Goal: Information Seeking & Learning: Learn about a topic

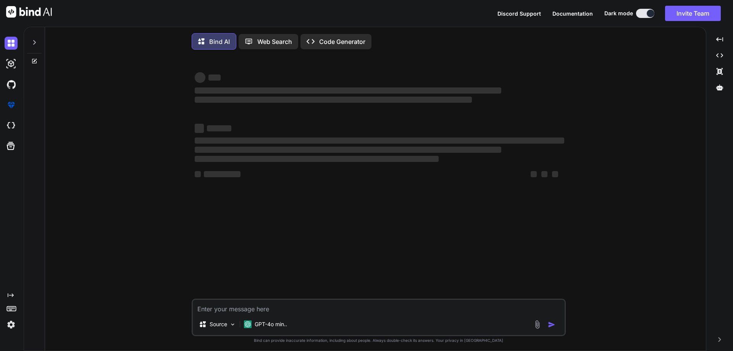
type textarea "x"
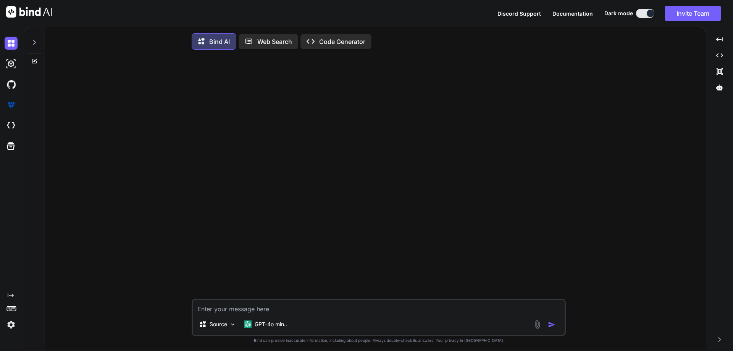
click at [312, 304] on textarea at bounding box center [379, 307] width 372 height 14
click at [294, 311] on textarea at bounding box center [379, 307] width 372 height 14
paste textarea "WCAG"
type textarea "interview question for WCAG"
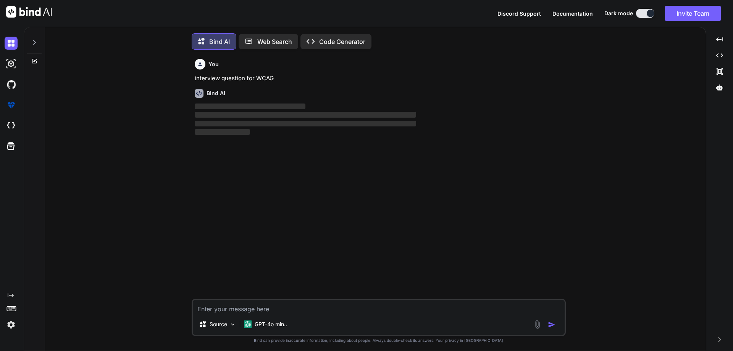
scroll to position [4, 0]
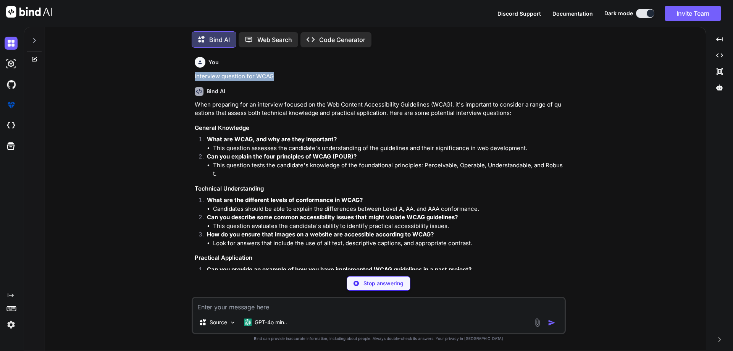
drag, startPoint x: 284, startPoint y: 76, endPoint x: 190, endPoint y: 76, distance: 94.0
click at [190, 76] on div "You interview question for WCAG Bind AI When preparing for an interview focused…" at bounding box center [378, 202] width 655 height 297
copy p "interview question for WCAG"
click at [285, 310] on textarea at bounding box center [379, 305] width 372 height 14
paste textarea "interview question for WCAG"
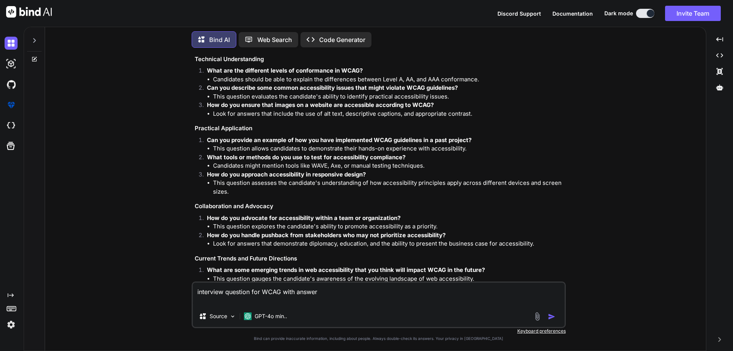
scroll to position [174, 0]
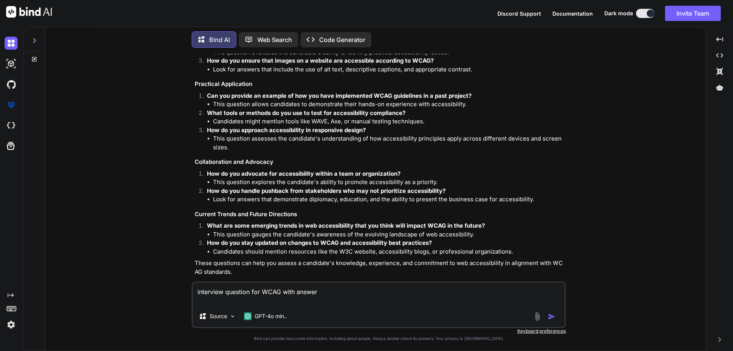
type textarea "interview question for WCAG with answer"
click at [556, 319] on button "button" at bounding box center [553, 317] width 11 height 8
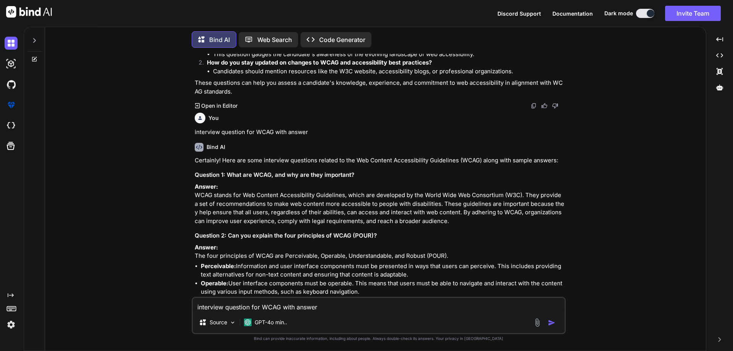
scroll to position [354, 0]
click at [237, 195] on p "Answer: WCAG stands for Web Content Accessibility Guidelines, which are develop…" at bounding box center [380, 204] width 370 height 43
click at [247, 193] on p "Answer: WCAG stands for Web Content Accessibility Guidelines, which are develop…" at bounding box center [380, 204] width 370 height 43
click at [308, 193] on p "Answer: WCAG stands for Web Content Accessibility Guidelines, which are develop…" at bounding box center [380, 204] width 370 height 43
click at [357, 197] on p "Answer: WCAG stands for Web Content Accessibility Guidelines, which are develop…" at bounding box center [380, 204] width 370 height 43
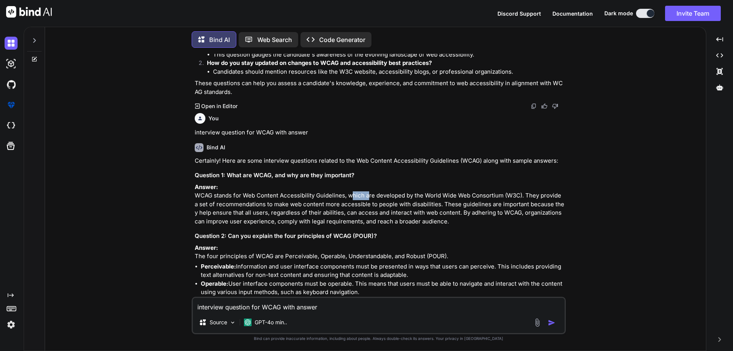
click at [357, 197] on p "Answer: WCAG stands for Web Content Accessibility Guidelines, which are develop…" at bounding box center [380, 204] width 370 height 43
click at [395, 196] on p "Answer: WCAG stands for Web Content Accessibility Guidelines, which are develop…" at bounding box center [380, 204] width 370 height 43
click at [430, 196] on p "Answer: WCAG stands for Web Content Accessibility Guidelines, which are develop…" at bounding box center [380, 204] width 370 height 43
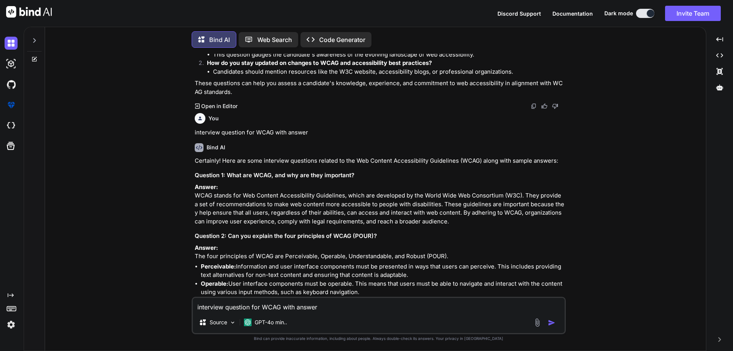
click at [473, 196] on p "Answer: WCAG stands for Web Content Accessibility Guidelines, which are develop…" at bounding box center [380, 204] width 370 height 43
click at [330, 207] on p "Answer: WCAG stands for Web Content Accessibility Guidelines, which are develop…" at bounding box center [380, 204] width 370 height 43
click at [361, 201] on p "Answer: WCAG stands for Web Content Accessibility Guidelines, which are develop…" at bounding box center [380, 204] width 370 height 43
click at [378, 201] on p "Answer: WCAG stands for Web Content Accessibility Guidelines, which are develop…" at bounding box center [380, 204] width 370 height 43
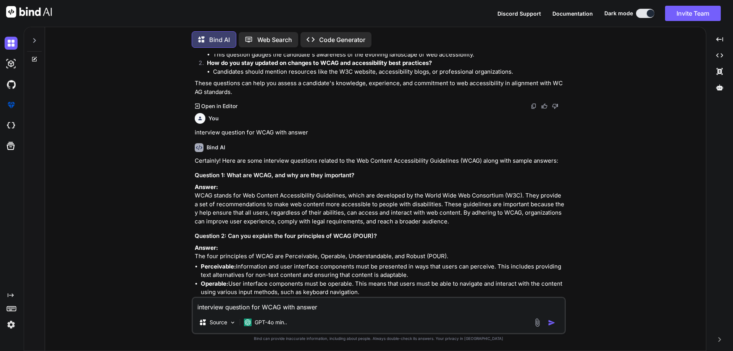
click at [407, 201] on p "Answer: WCAG stands for Web Content Accessibility Guidelines, which are develop…" at bounding box center [380, 204] width 370 height 43
click at [434, 202] on p "Answer: WCAG stands for Web Content Accessibility Guidelines, which are develop…" at bounding box center [380, 204] width 370 height 43
drag, startPoint x: 434, startPoint y: 202, endPoint x: 461, endPoint y: 209, distance: 28.1
click at [438, 205] on p "Answer: WCAG stands for Web Content Accessibility Guidelines, which are develop…" at bounding box center [380, 204] width 370 height 43
click at [461, 209] on p "Answer: WCAG stands for Web Content Accessibility Guidelines, which are develop…" at bounding box center [380, 204] width 370 height 43
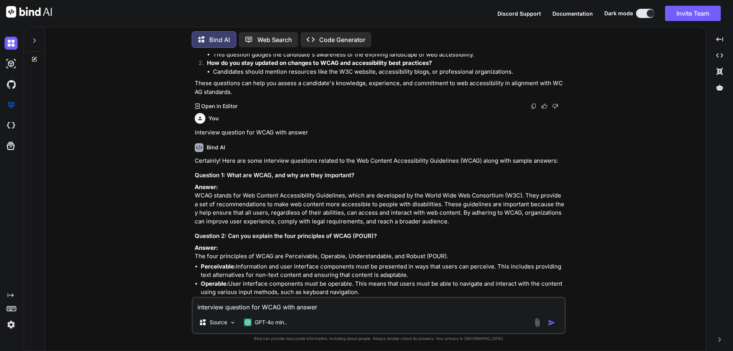
click at [484, 202] on p "Answer: WCAG stands for Web Content Accessibility Guidelines, which are develop…" at bounding box center [380, 204] width 370 height 43
click at [513, 208] on p "Answer: WCAG stands for Web Content Accessibility Guidelines, which are develop…" at bounding box center [380, 204] width 370 height 43
click at [521, 204] on p "Answer: WCAG stands for Web Content Accessibility Guidelines, which are develop…" at bounding box center [380, 204] width 370 height 43
drag, startPoint x: 195, startPoint y: 213, endPoint x: 363, endPoint y: 212, distance: 168.4
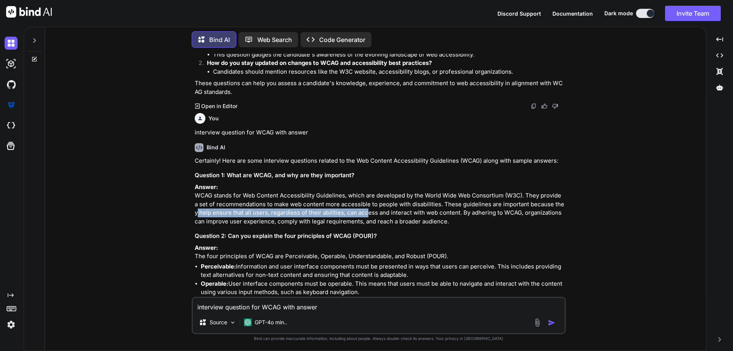
click at [363, 212] on p "Answer: WCAG stands for Web Content Accessibility Guidelines, which are develop…" at bounding box center [380, 204] width 370 height 43
click at [366, 213] on p "Answer: WCAG stands for Web Content Accessibility Guidelines, which are develop…" at bounding box center [380, 204] width 370 height 43
click at [382, 213] on p "Answer: WCAG stands for Web Content Accessibility Guidelines, which are develop…" at bounding box center [380, 204] width 370 height 43
click at [411, 211] on p "Answer: WCAG stands for Web Content Accessibility Guidelines, which are develop…" at bounding box center [380, 204] width 370 height 43
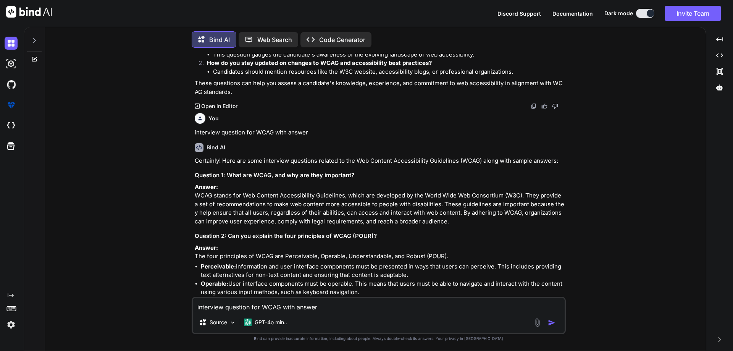
click at [216, 220] on p "Answer: WCAG stands for Web Content Accessibility Guidelines, which are develop…" at bounding box center [380, 204] width 370 height 43
click at [229, 219] on p "Answer: WCAG stands for Web Content Accessibility Guidelines, which are develop…" at bounding box center [380, 204] width 370 height 43
click at [258, 219] on p "Answer: WCAG stands for Web Content Accessibility Guidelines, which are develop…" at bounding box center [380, 204] width 370 height 43
click at [295, 220] on p "Answer: WCAG stands for Web Content Accessibility Guidelines, which are develop…" at bounding box center [380, 204] width 370 height 43
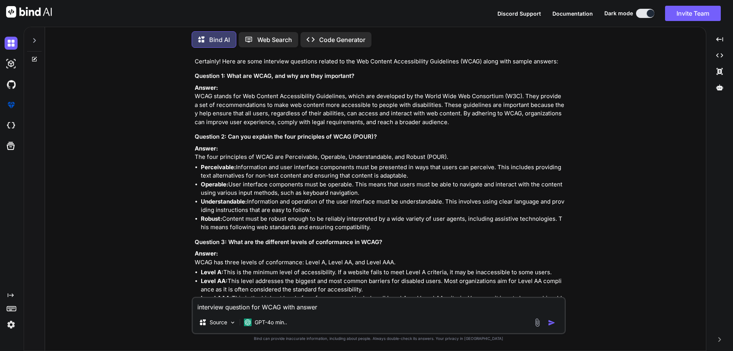
scroll to position [468, 0]
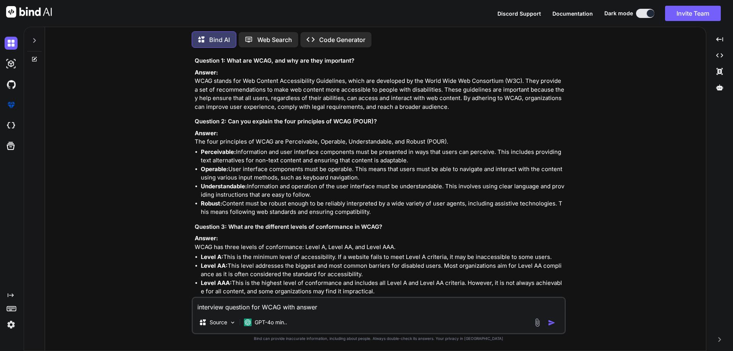
click at [204, 155] on strong "Perceivable:" at bounding box center [218, 151] width 35 height 7
click at [210, 173] on strong "Operable:" at bounding box center [214, 168] width 27 height 7
click at [215, 190] on strong "Understandable:" at bounding box center [224, 186] width 46 height 7
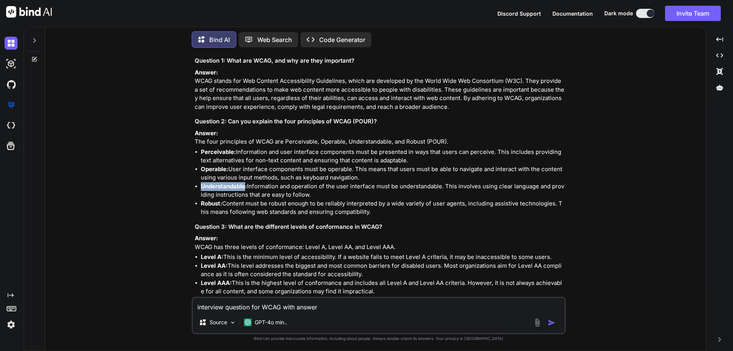
click at [215, 190] on strong "Understandable:" at bounding box center [224, 186] width 46 height 7
click at [208, 207] on strong "Robust:" at bounding box center [211, 203] width 21 height 7
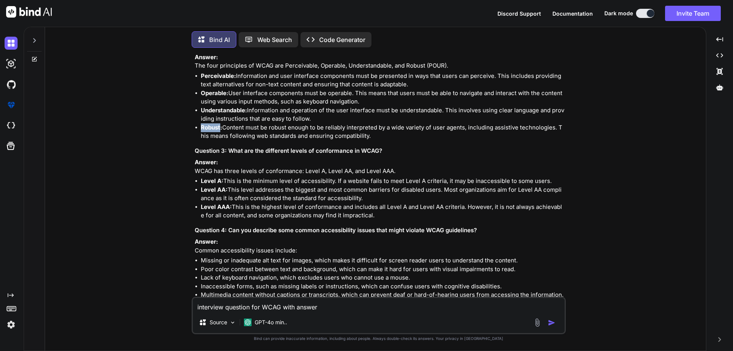
scroll to position [545, 0]
click at [348, 155] on h3 "Question 3: What are the different levels of conformance in WCAG?" at bounding box center [380, 150] width 370 height 9
click at [317, 175] on p "Answer: WCAG has three levels of conformance: Level A, Level AA, and Level AAA." at bounding box center [380, 166] width 370 height 17
click at [347, 175] on p "Answer: WCAG has three levels of conformance: Level A, Level AA, and Level AAA." at bounding box center [380, 166] width 370 height 17
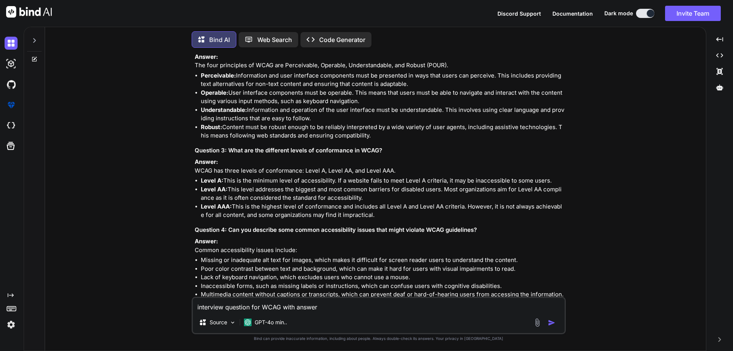
click at [389, 175] on p "Answer: WCAG has three levels of conformance: Level A, Level AA, and Level AAA." at bounding box center [380, 166] width 370 height 17
click at [237, 185] on li "Level A: This is the minimum level of accessibility. If a website fails to meet…" at bounding box center [383, 180] width 364 height 9
click at [295, 185] on li "Level A: This is the minimum level of accessibility. If a website fails to meet…" at bounding box center [383, 180] width 364 height 9
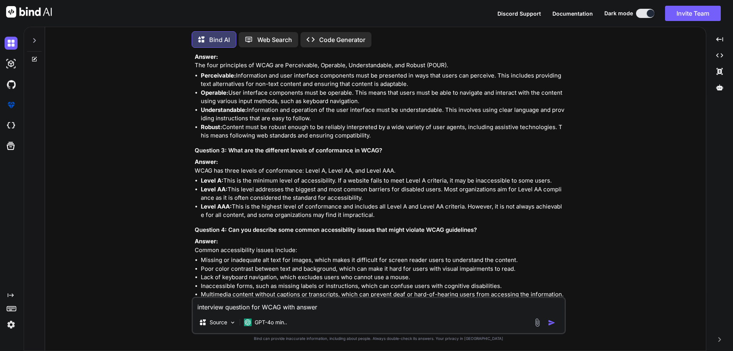
click at [323, 185] on li "Level A: This is the minimum level of accessibility. If a website fails to meet…" at bounding box center [383, 180] width 364 height 9
click at [368, 185] on li "Level A: This is the minimum level of accessibility. If a website fails to meet…" at bounding box center [383, 180] width 364 height 9
click at [386, 185] on li "Level A: This is the minimum level of accessibility. If a website fails to meet…" at bounding box center [383, 180] width 364 height 9
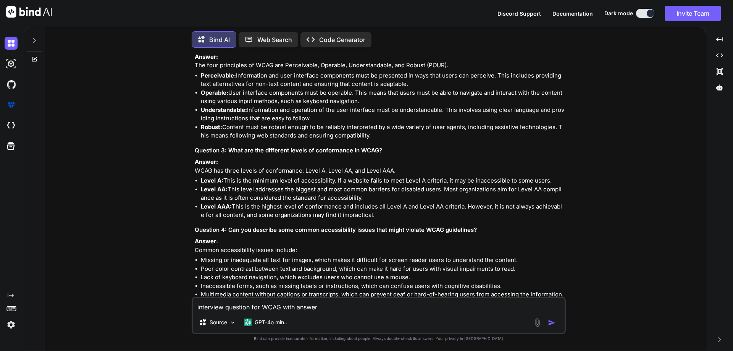
click at [242, 202] on li "Level AA: This level addresses the biggest and most common barriers for disable…" at bounding box center [383, 193] width 364 height 17
click at [281, 202] on li "Level AA: This level addresses the biggest and most common barriers for disable…" at bounding box center [383, 193] width 364 height 17
click at [477, 202] on li "Level AA: This level addresses the biggest and most common barriers for disable…" at bounding box center [383, 193] width 364 height 17
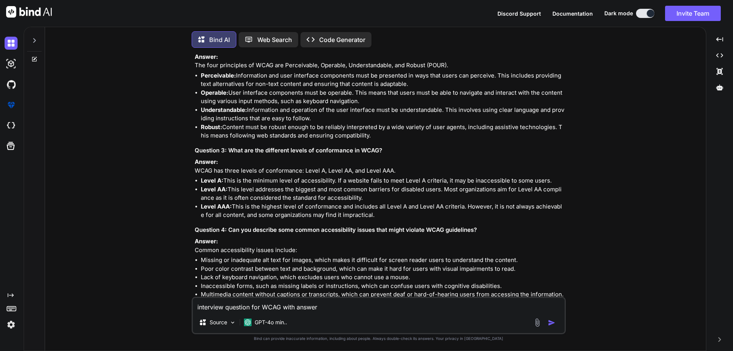
click at [522, 220] on li "Level AAA: This is the highest level of conformance and includes all Level A an…" at bounding box center [383, 210] width 364 height 17
click at [224, 220] on li "Level AAA: This is the highest level of conformance and includes all Level A an…" at bounding box center [383, 210] width 364 height 17
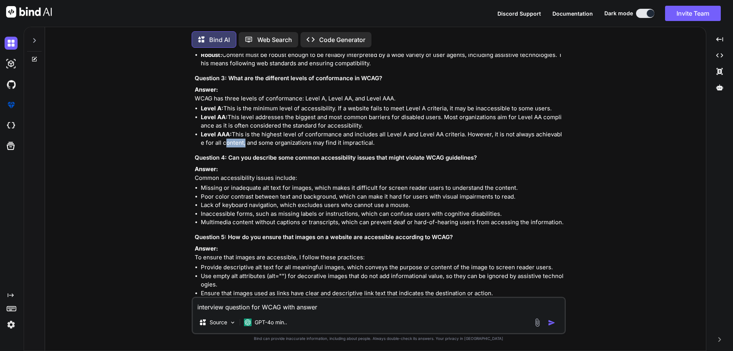
scroll to position [621, 0]
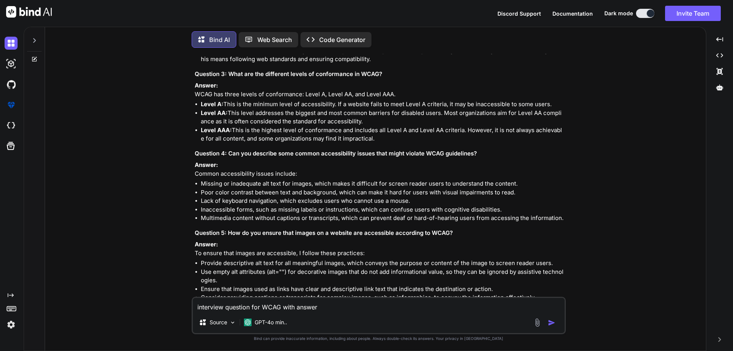
click at [336, 188] on li "Missing or inadequate alt text for images, which makes it difficult for screen …" at bounding box center [383, 184] width 364 height 9
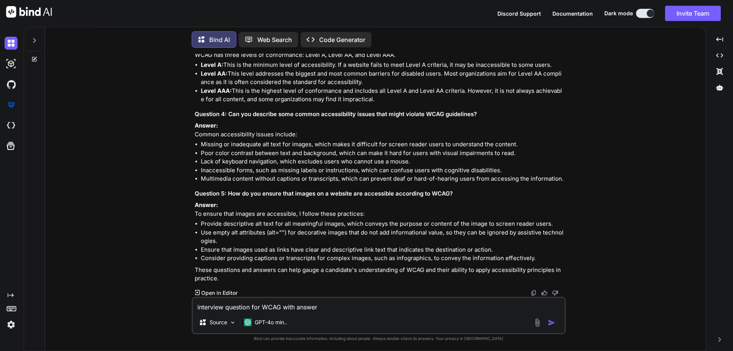
scroll to position [695, 0]
drag, startPoint x: 203, startPoint y: 223, endPoint x: 340, endPoint y: 220, distance: 137.5
click at [340, 220] on li "Provide descriptive alt text for all meaningful images, which conveys the purpo…" at bounding box center [383, 224] width 364 height 9
click at [399, 225] on li "Provide descriptive alt text for all meaningful images, which conveys the purpo…" at bounding box center [383, 224] width 364 height 9
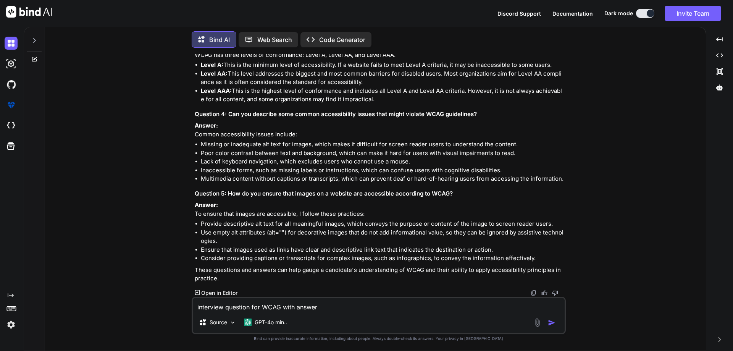
click at [437, 227] on li "Provide descriptive alt text for all meaningful images, which conveys the purpo…" at bounding box center [383, 224] width 364 height 9
